Goal: Transaction & Acquisition: Obtain resource

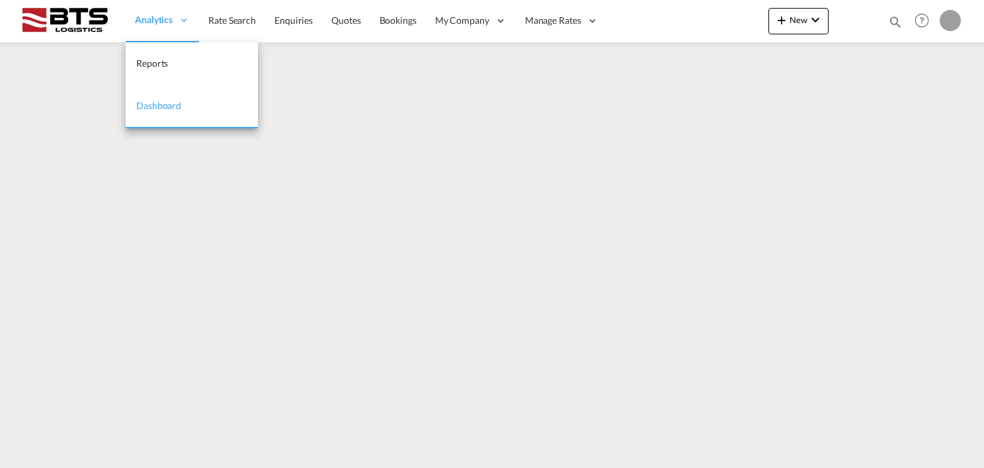
click at [171, 24] on span "Analytics" at bounding box center [154, 19] width 38 height 13
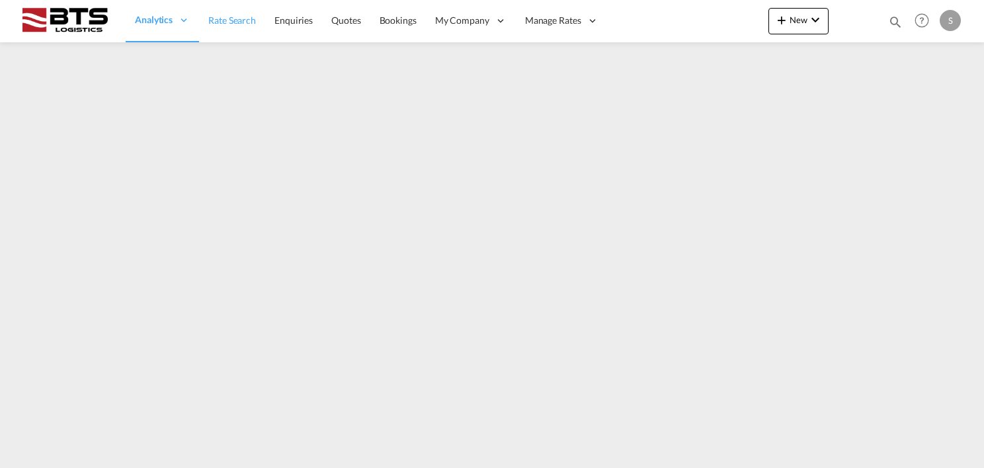
click at [225, 21] on span "Rate Search" at bounding box center [232, 20] width 48 height 11
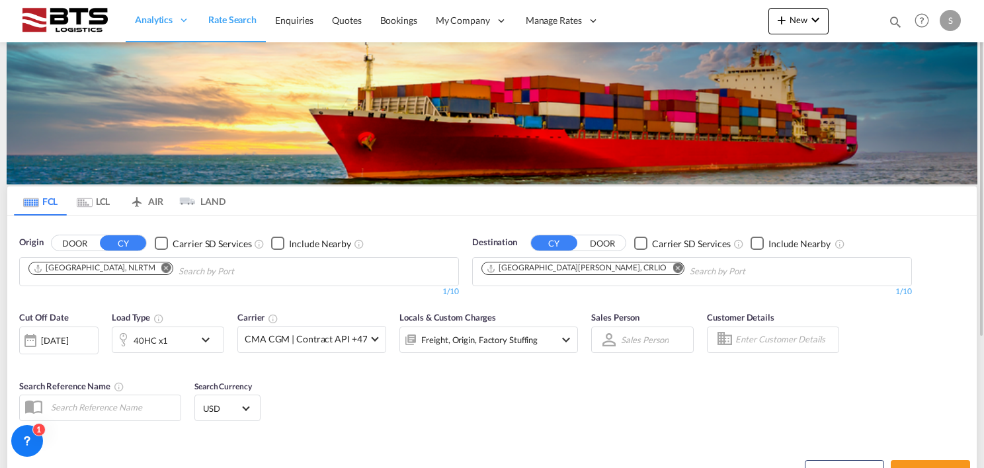
click at [161, 273] on md-icon "Remove" at bounding box center [166, 268] width 10 height 10
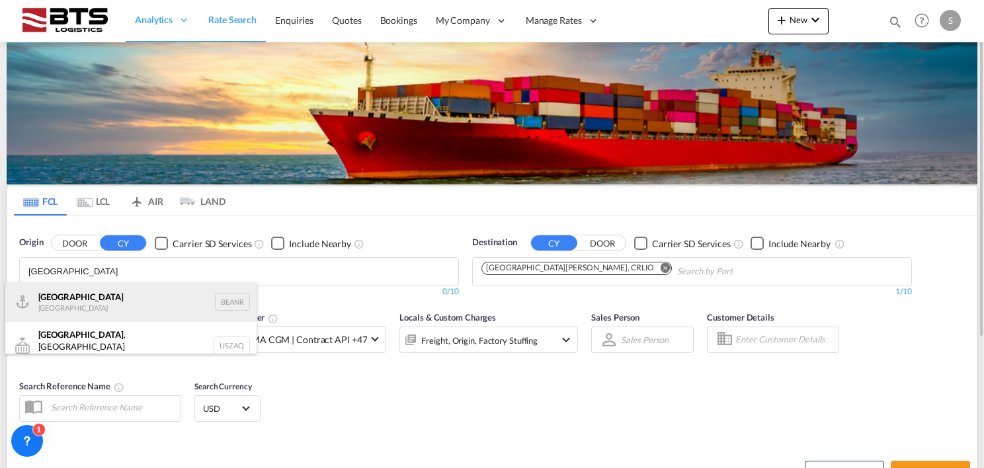
type input "[GEOGRAPHIC_DATA]"
click at [111, 305] on div "Antwerp [GEOGRAPHIC_DATA] BEANR" at bounding box center [130, 302] width 251 height 40
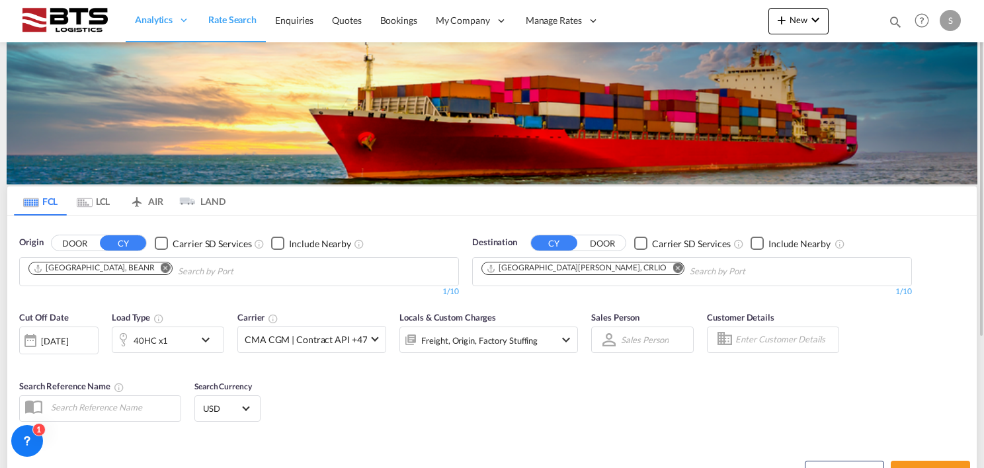
click at [673, 267] on md-icon "Remove" at bounding box center [678, 268] width 10 height 10
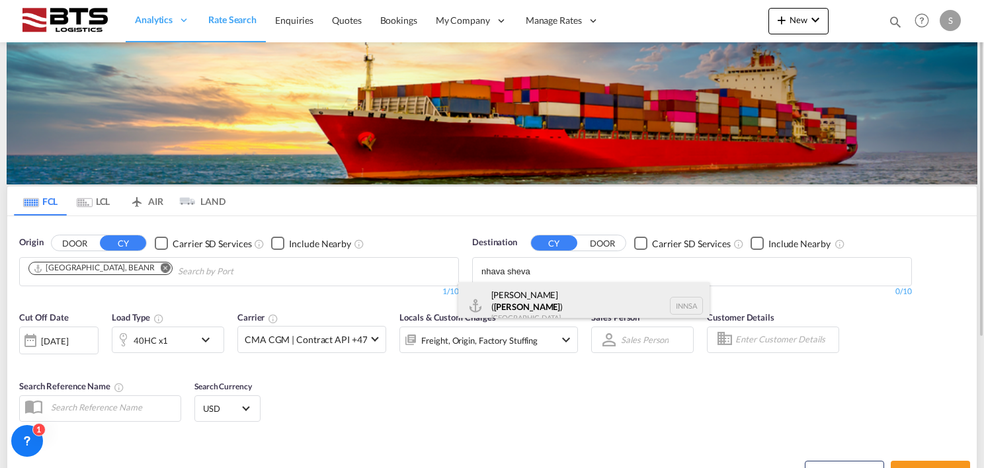
type input "nhava sheva"
click at [597, 296] on div "[PERSON_NAME] ( [GEOGRAPHIC_DATA] ) [GEOGRAPHIC_DATA] [GEOGRAPHIC_DATA]" at bounding box center [583, 306] width 251 height 48
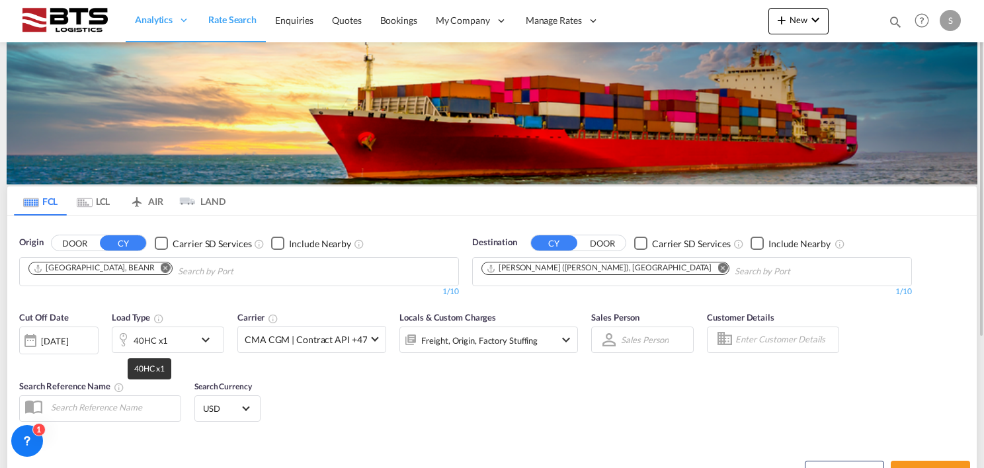
click at [160, 341] on div "40HC x1" at bounding box center [151, 340] width 34 height 19
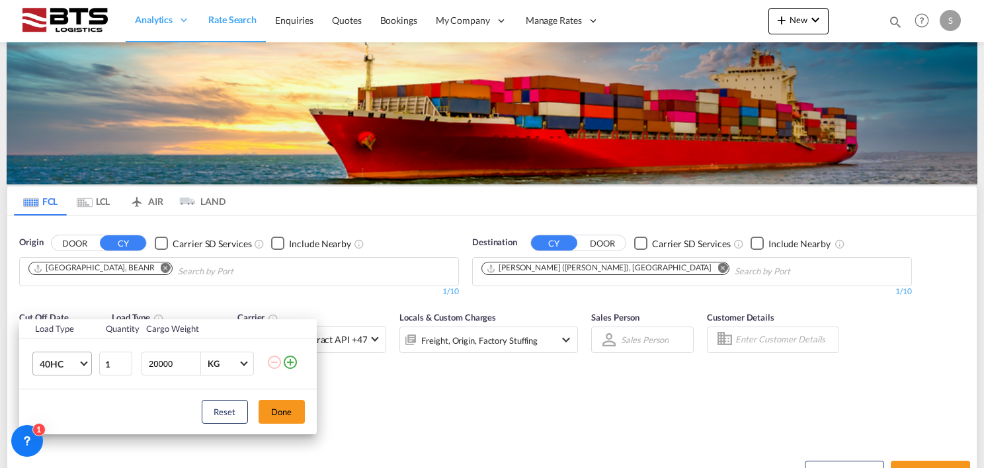
click at [64, 360] on span "40HC" at bounding box center [59, 364] width 38 height 13
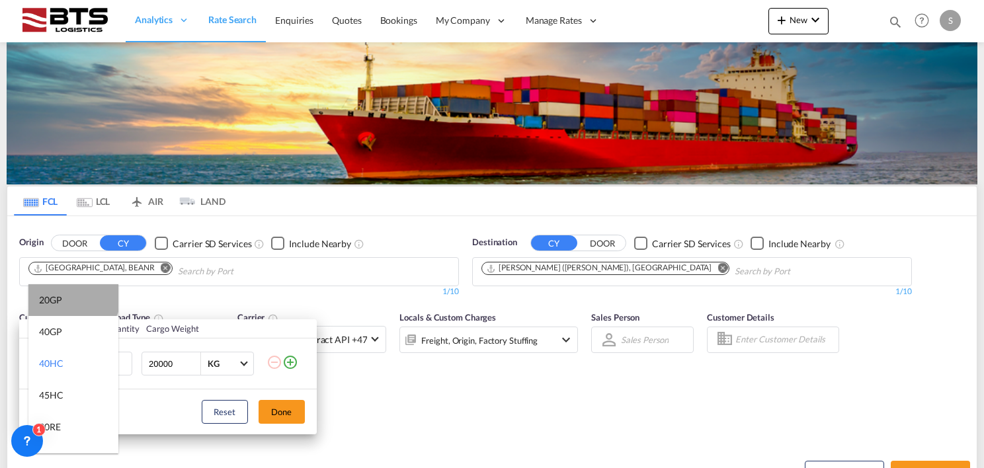
click at [73, 294] on md-option "20GP" at bounding box center [73, 300] width 90 height 32
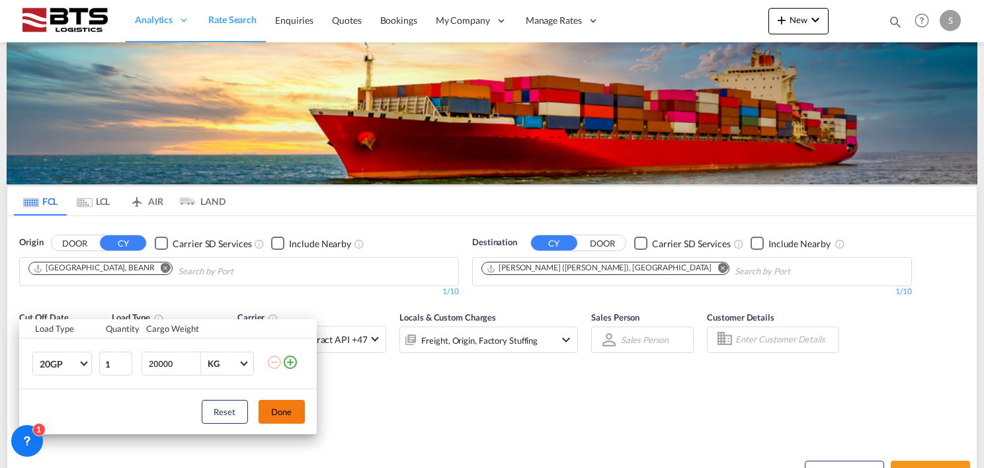
click at [277, 410] on button "Done" at bounding box center [282, 412] width 46 height 24
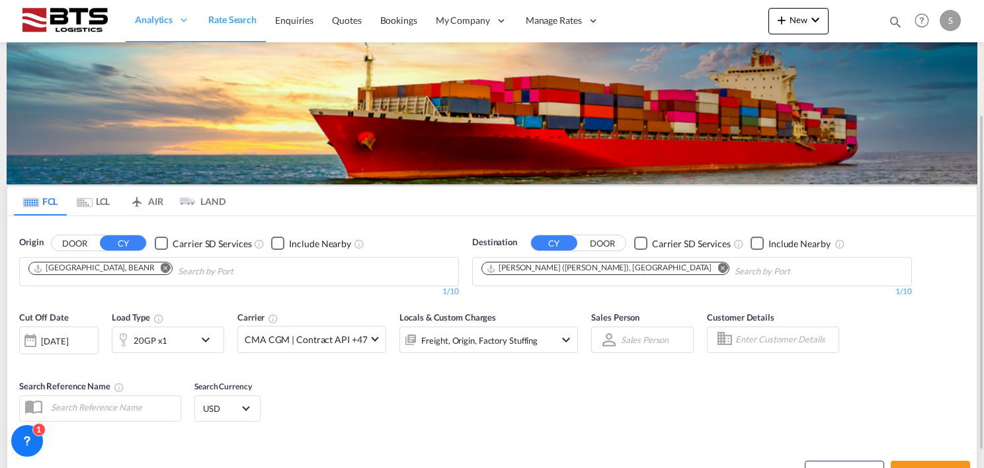
scroll to position [66, 0]
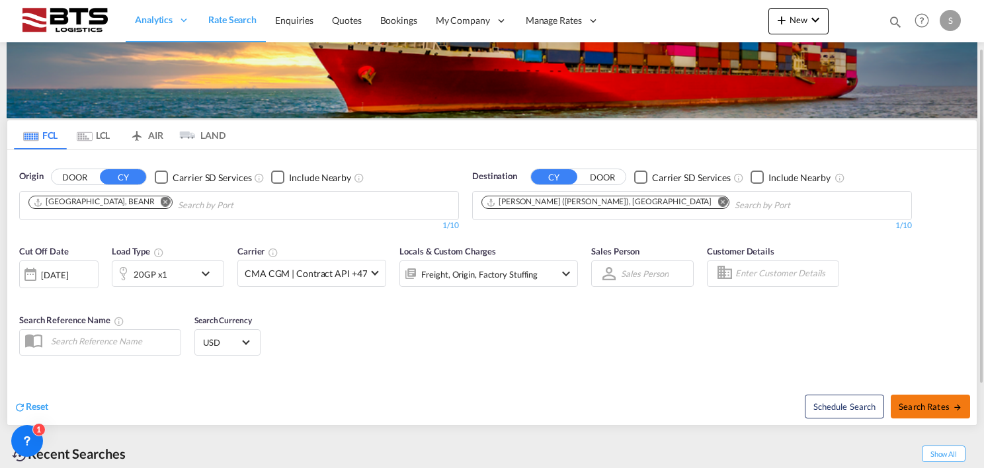
click at [926, 400] on button "Search Rates" at bounding box center [930, 407] width 79 height 24
type input "BEANR to INNSA / [DATE]"
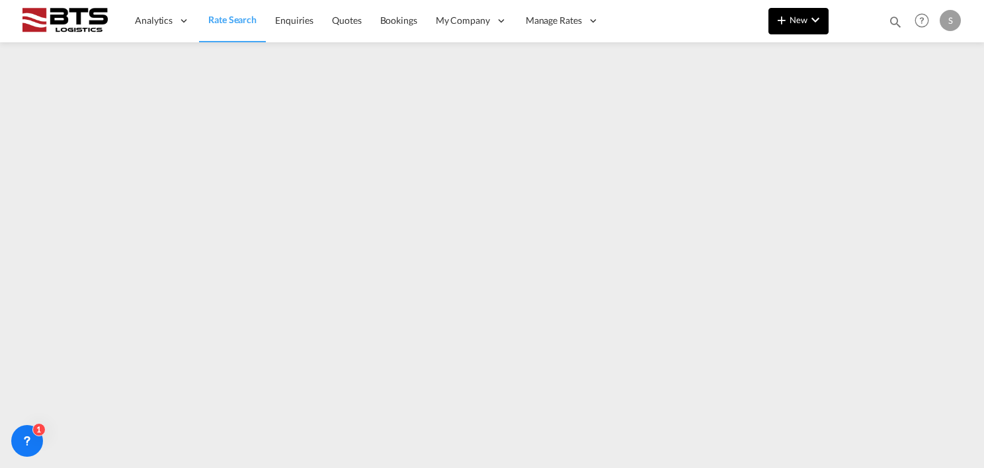
click at [810, 24] on md-icon "icon-chevron-down" at bounding box center [816, 20] width 16 height 16
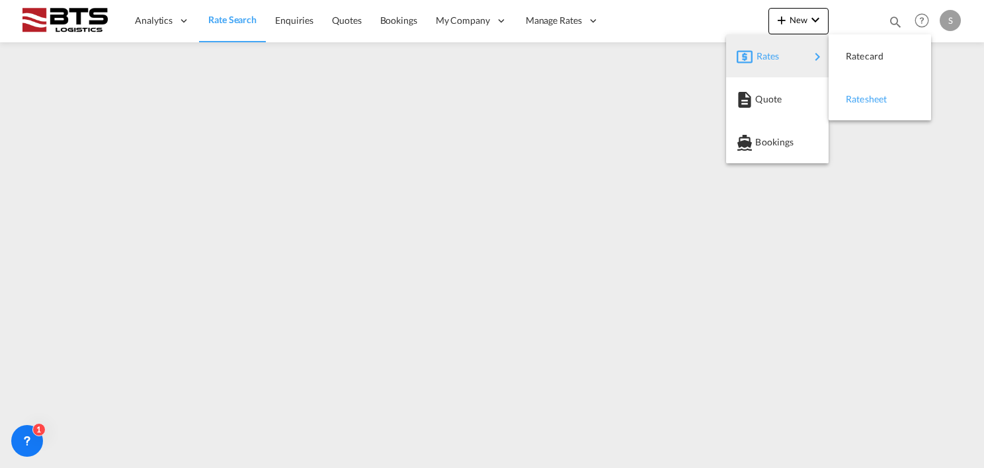
click at [861, 100] on span "Ratesheet" at bounding box center [853, 99] width 15 height 26
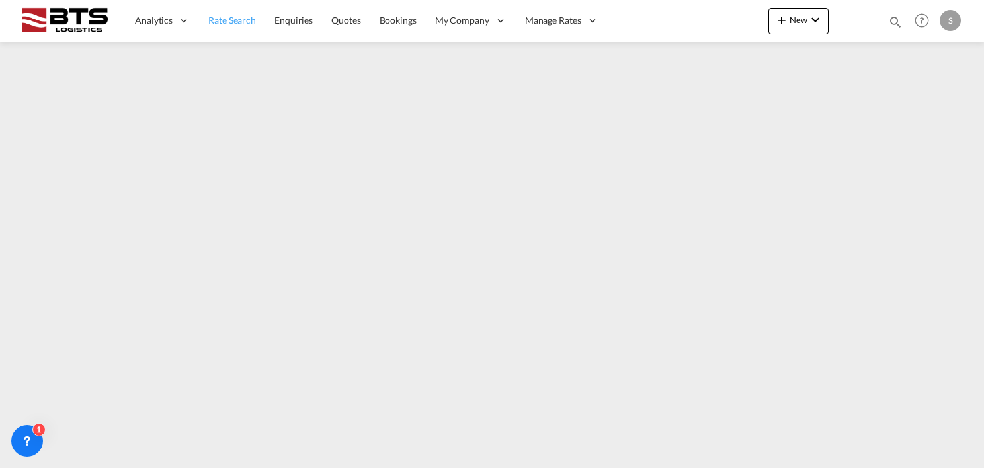
click at [226, 19] on span "Rate Search" at bounding box center [232, 20] width 48 height 11
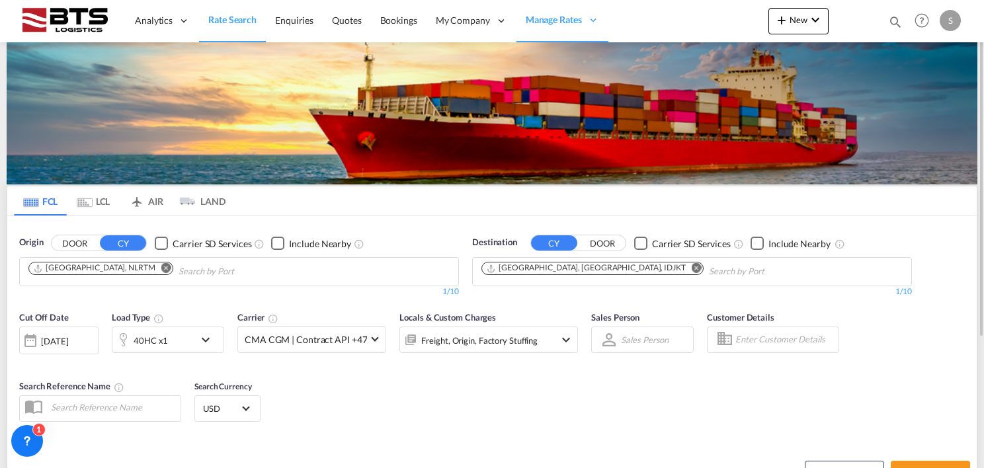
click at [683, 267] on button "Remove" at bounding box center [693, 269] width 20 height 13
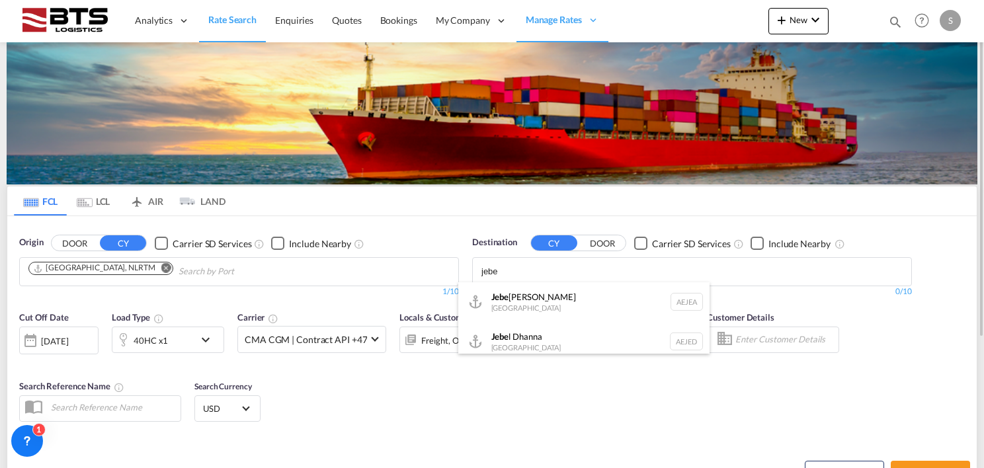
type input "jebe"
click at [545, 310] on div "Jebe l Ali [GEOGRAPHIC_DATA] [GEOGRAPHIC_DATA]" at bounding box center [583, 302] width 251 height 40
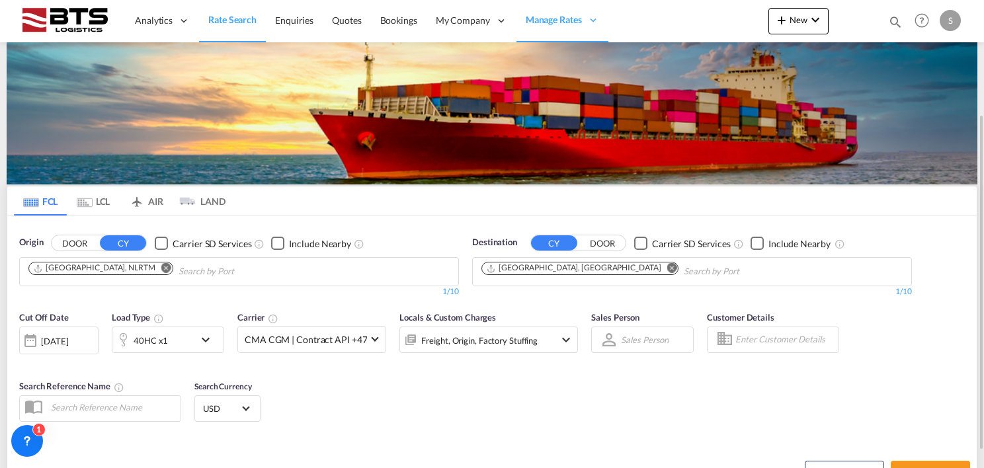
scroll to position [132, 0]
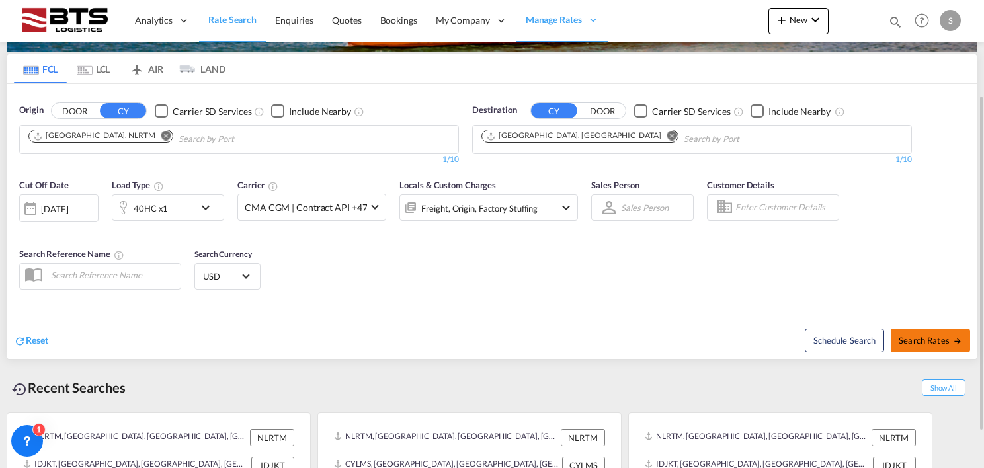
click at [923, 332] on button "Search Rates" at bounding box center [930, 341] width 79 height 24
type input "NLRTM to AEJEA / [DATE]"
